Goal: Information Seeking & Learning: Learn about a topic

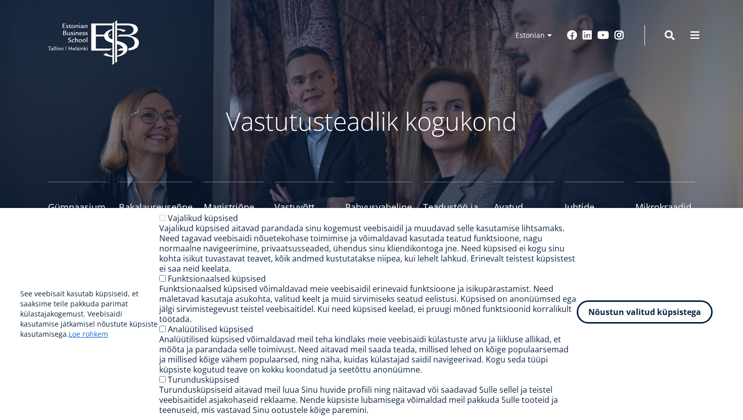
click at [622, 310] on button "Nõustun valitud küpsistega" at bounding box center [644, 312] width 136 height 23
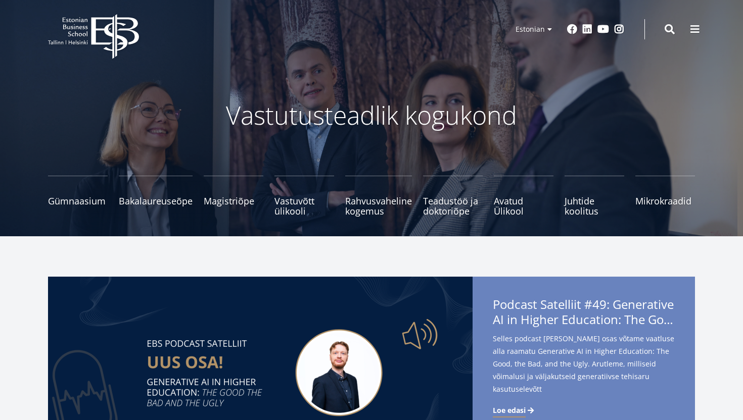
scroll to position [7, 0]
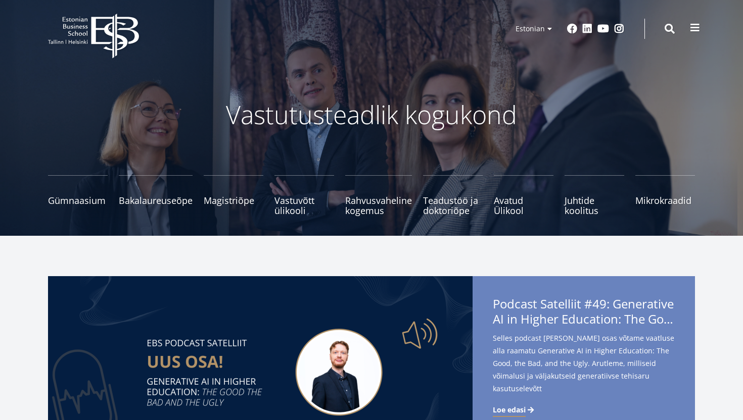
click at [696, 34] on button at bounding box center [694, 28] width 20 height 20
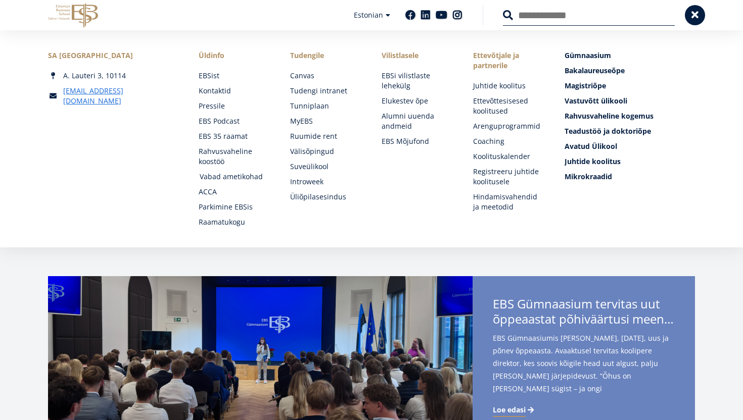
click at [238, 177] on link "Vabad ametikohad" at bounding box center [235, 177] width 71 height 10
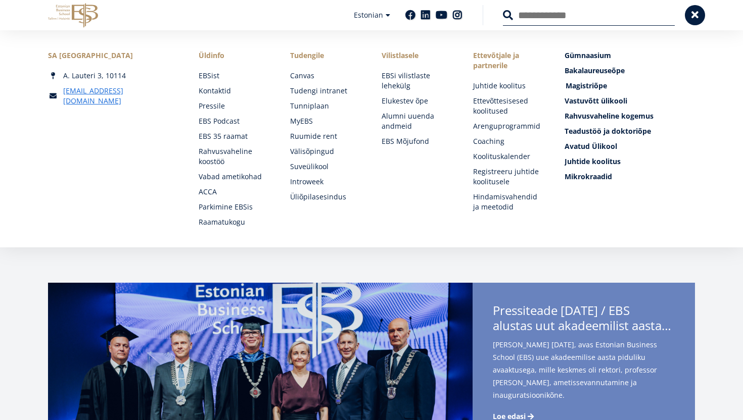
click at [584, 86] on span "Magistriõpe Tutvu ja registreeru" at bounding box center [585, 86] width 41 height 10
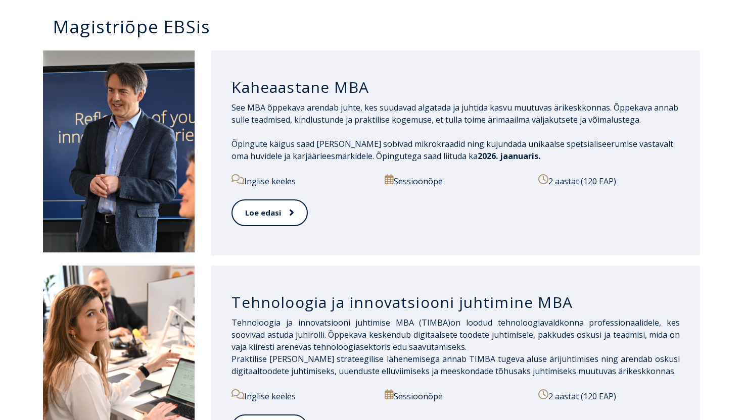
scroll to position [430, 0]
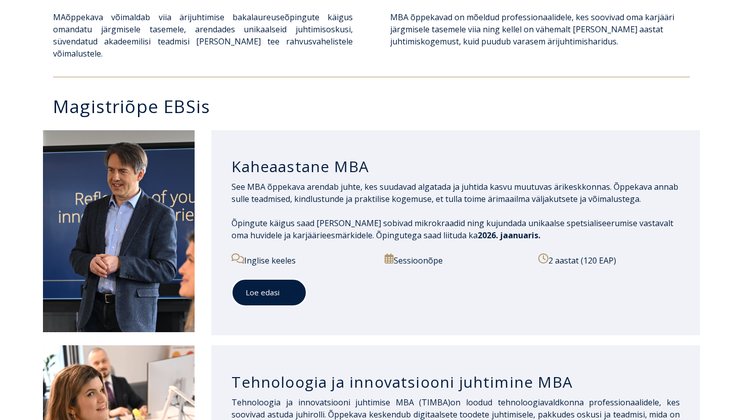
click at [272, 282] on link "Loe edasi" at bounding box center [268, 293] width 75 height 28
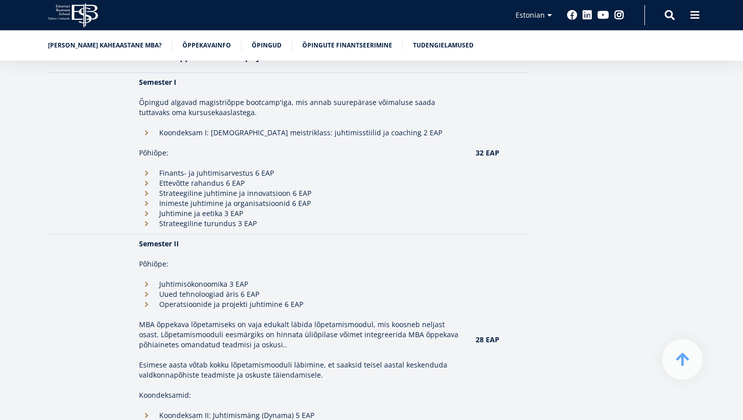
scroll to position [984, 0]
